Goal: Navigation & Orientation: Find specific page/section

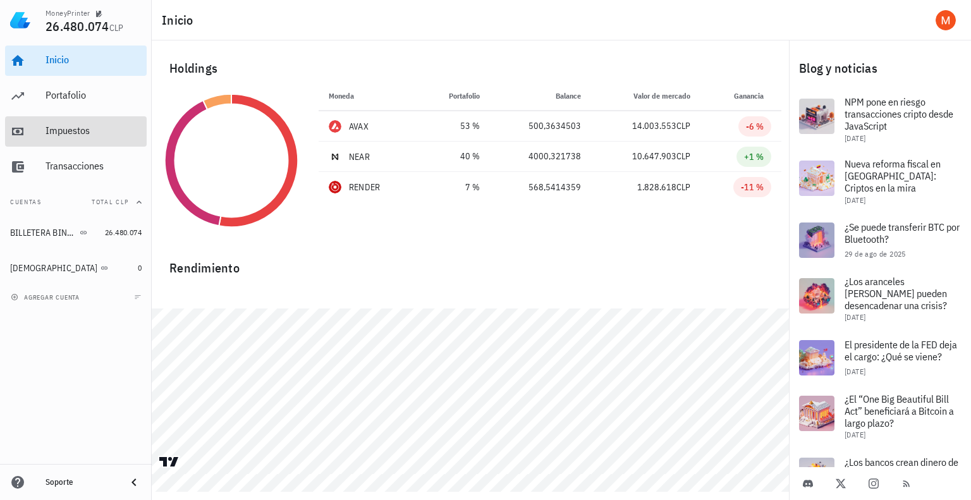
click at [83, 124] on div "Impuestos" at bounding box center [94, 131] width 96 height 28
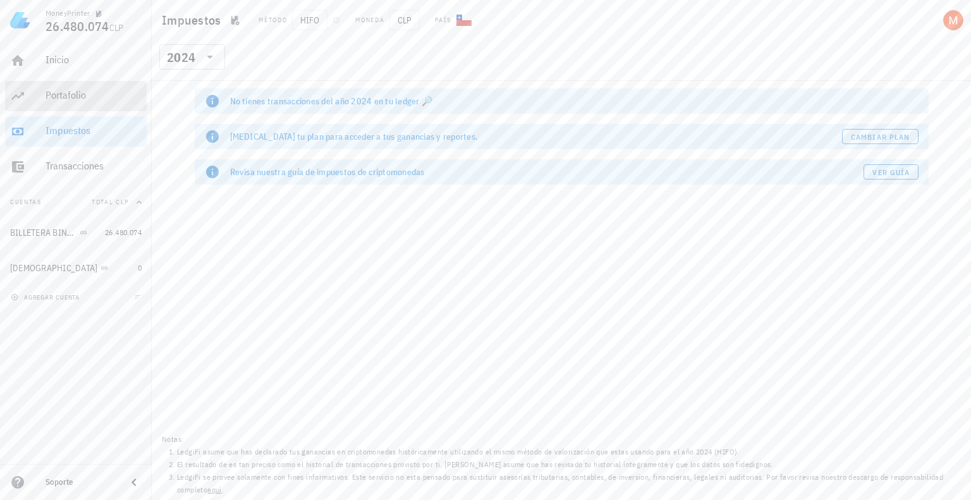
click at [83, 107] on div "Portafolio" at bounding box center [94, 96] width 96 height 28
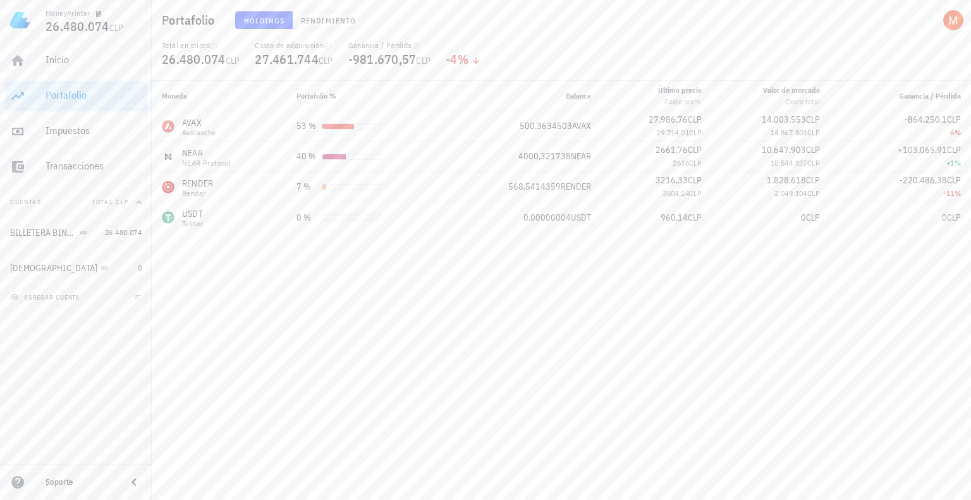
click at [523, 383] on div "Moneda Portafolio % Balance Último precio Costo prom. Valor [PERSON_NAME] Costo…" at bounding box center [561, 290] width 819 height 419
click at [520, 275] on div "Moneda Portafolio % Balance Último precio Costo prom. Valor [PERSON_NAME] Costo…" at bounding box center [561, 290] width 819 height 419
